Goal: Submit feedback/report problem

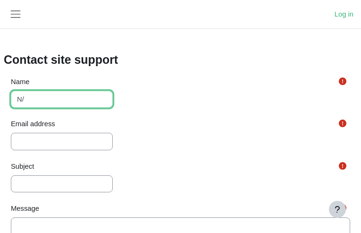
type input "N/A"
type input "[PERSON_NAME]"
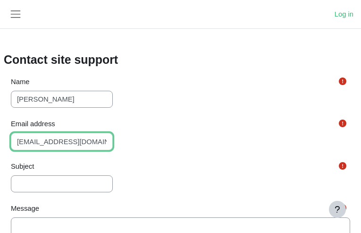
type input "[EMAIL_ADDRESS][DOMAIN_NAME]"
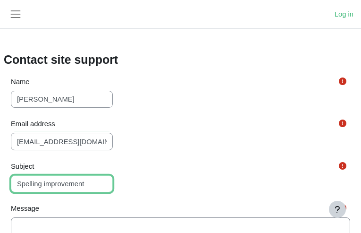
type input "Spelling improvement"
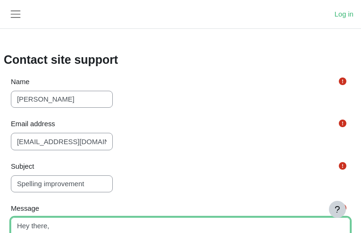
scroll to position [49, 0]
type textarea "Hey there, "main" stood out as possibly a spelling mistake. I've used [DOMAIN_N…"
